Goal: Task Accomplishment & Management: Use online tool/utility

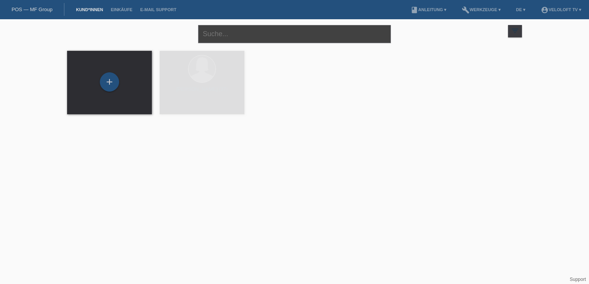
paste input "[PERSON_NAME]"
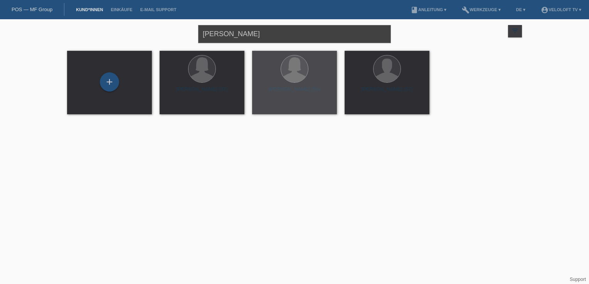
click at [217, 36] on input "[PERSON_NAME]" at bounding box center [294, 34] width 193 height 18
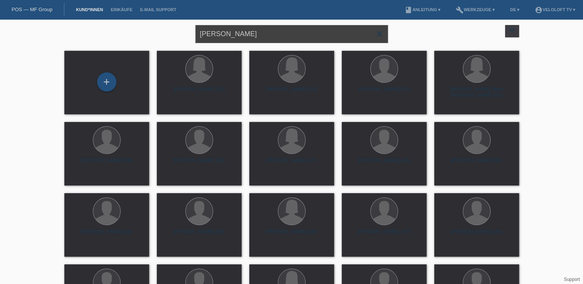
paste input "Treutlein"
type input "[PERSON_NAME]"
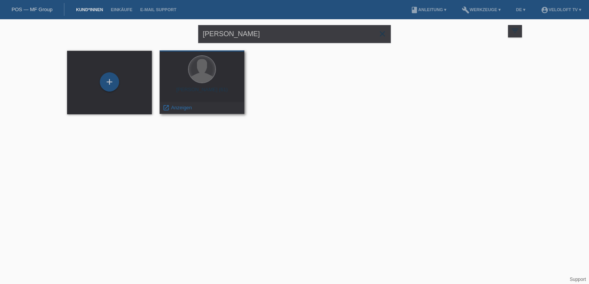
click at [200, 82] on div at bounding box center [201, 69] width 27 height 27
click at [176, 107] on span "Anzeigen" at bounding box center [181, 108] width 21 height 6
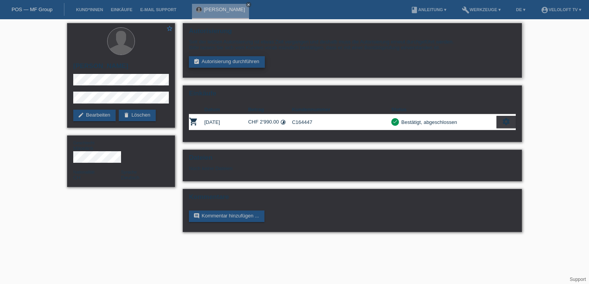
click at [236, 67] on link "assignment_turned_in Autorisierung durchführen" at bounding box center [227, 62] width 76 height 12
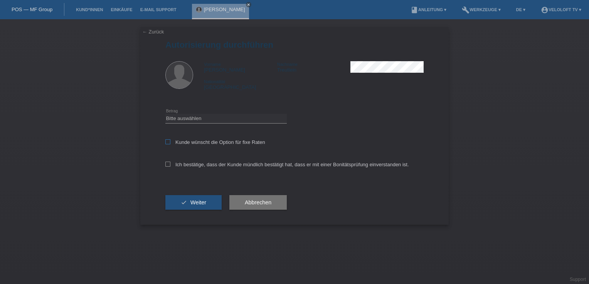
click at [171, 141] on label "Kunde wünscht die Option für fixe Raten" at bounding box center [215, 142] width 100 height 6
click at [170, 141] on input "Kunde wünscht die Option für fixe Raten" at bounding box center [167, 141] width 5 height 5
checkbox input "true"
click at [168, 161] on div "Ich bestätige, dass der Kunde mündlich bestätigt hat, dass er mit einer Bonität…" at bounding box center [294, 167] width 258 height 26
click at [168, 163] on icon at bounding box center [167, 164] width 5 height 5
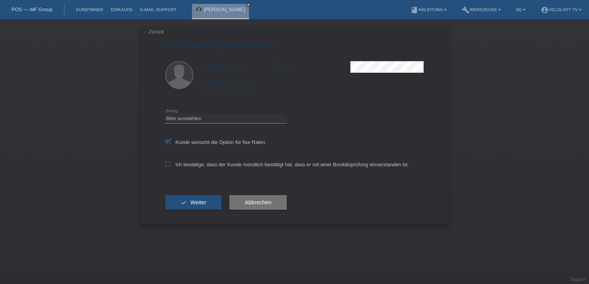
click at [168, 163] on input "Ich bestätige, dass der Kunde mündlich bestätigt hat, dass er mit einer Bonität…" at bounding box center [167, 164] width 5 height 5
checkbox input "true"
click at [232, 122] on select "Bitte auswählen CHF 1.00 - CHF 499.00 CHF 500.00 - CHF 1'999.00 CHF 2'000.00 - …" at bounding box center [225, 118] width 121 height 9
select select "3"
click at [165, 114] on select "Bitte auswählen CHF 1.00 - CHF 499.00 CHF 500.00 - CHF 1'999.00 CHF 2'000.00 - …" at bounding box center [225, 118] width 121 height 9
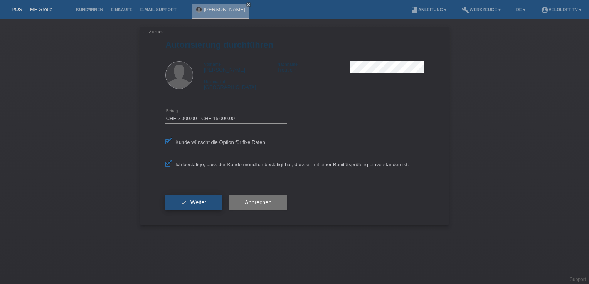
click at [182, 205] on button "check Weiter" at bounding box center [193, 202] width 56 height 15
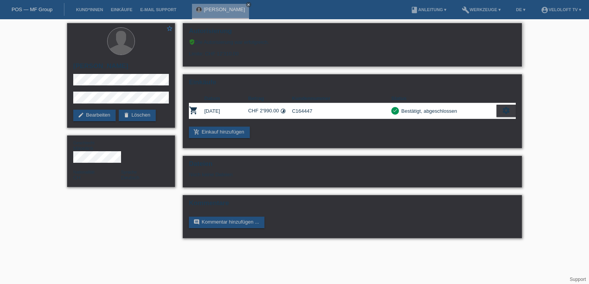
click at [227, 57] on div "Autorisierung verified_user Die Autorisierung war erfolgreich. Limite: CHF 12'3…" at bounding box center [352, 45] width 339 height 44
click at [230, 51] on div "Limite: CHF 12'310.00" at bounding box center [352, 51] width 327 height 12
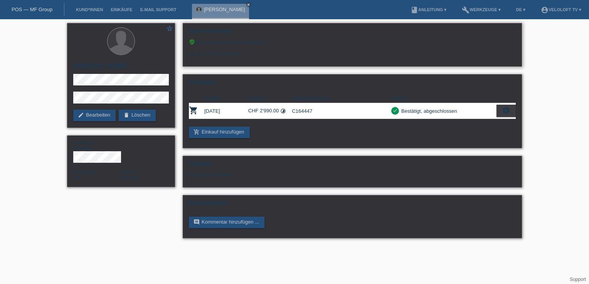
copy div "12'310.00"
click at [297, 109] on td "C164447" at bounding box center [341, 111] width 99 height 16
copy td "C164447"
